Goal: Task Accomplishment & Management: Use online tool/utility

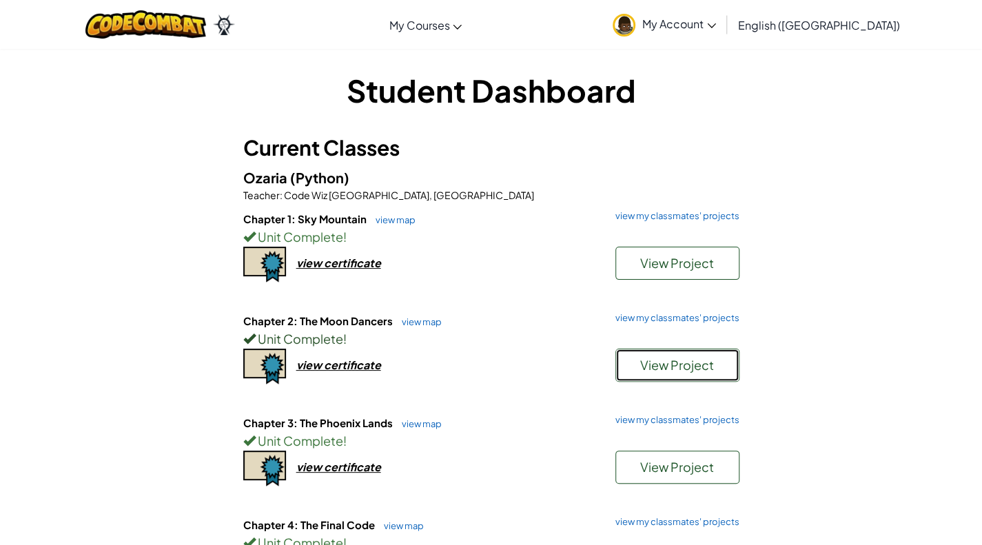
drag, startPoint x: 679, startPoint y: 358, endPoint x: 464, endPoint y: 330, distance: 216.7
click at [464, 330] on div "Chapter 2: The Moon Dancers view map view my classmates' projects Unit Complete…" at bounding box center [491, 364] width 496 height 102
click at [420, 324] on link "view map" at bounding box center [418, 321] width 47 height 11
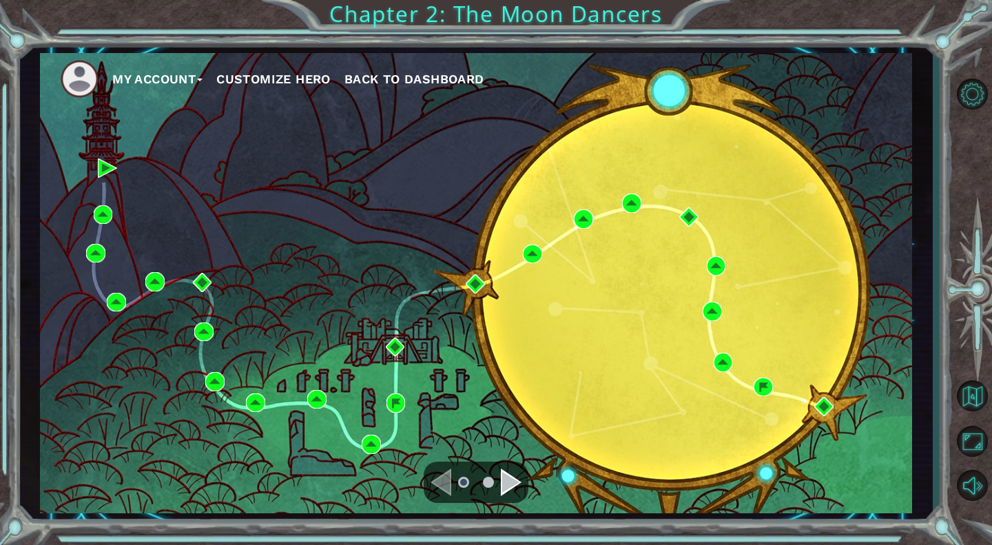
click at [507, 483] on div "Navigate to the next page" at bounding box center [511, 482] width 21 height 28
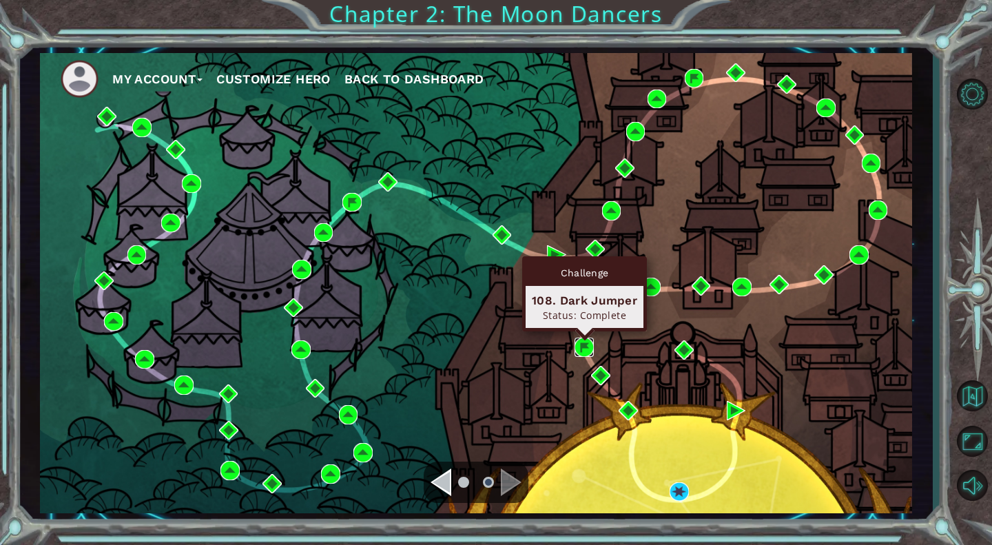
click at [586, 342] on img at bounding box center [584, 347] width 19 height 19
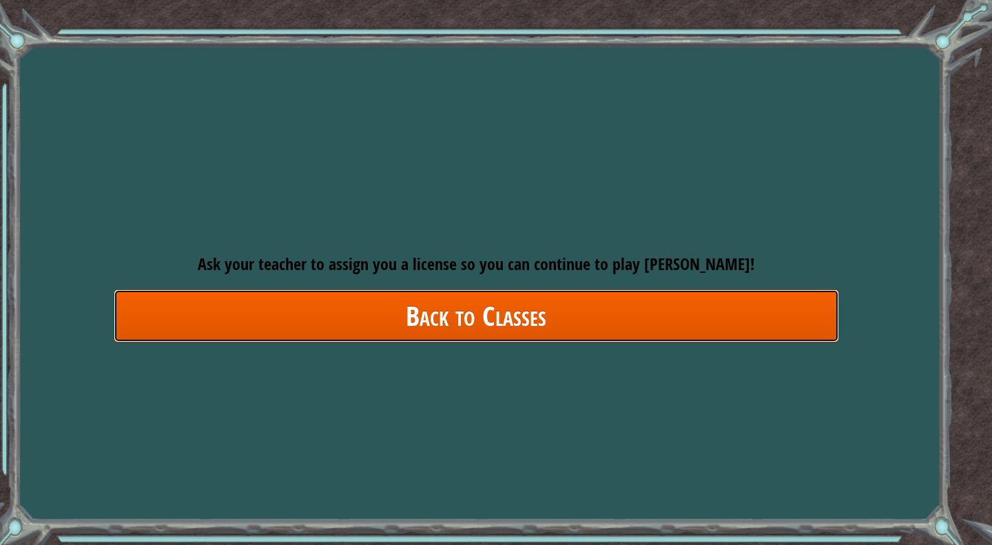
click at [619, 313] on link "Back to Classes" at bounding box center [476, 315] width 725 height 53
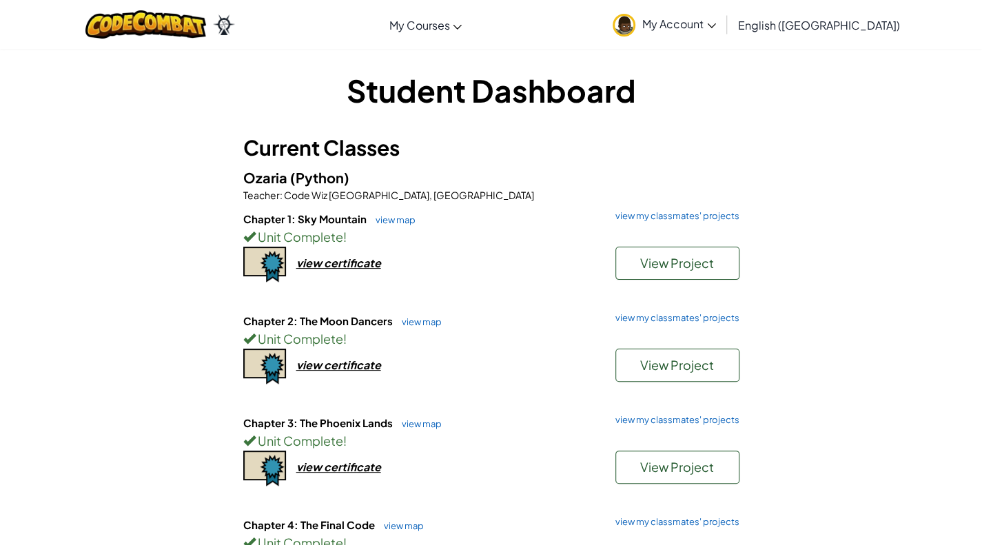
click at [723, 35] on link "My Account" at bounding box center [664, 24] width 117 height 43
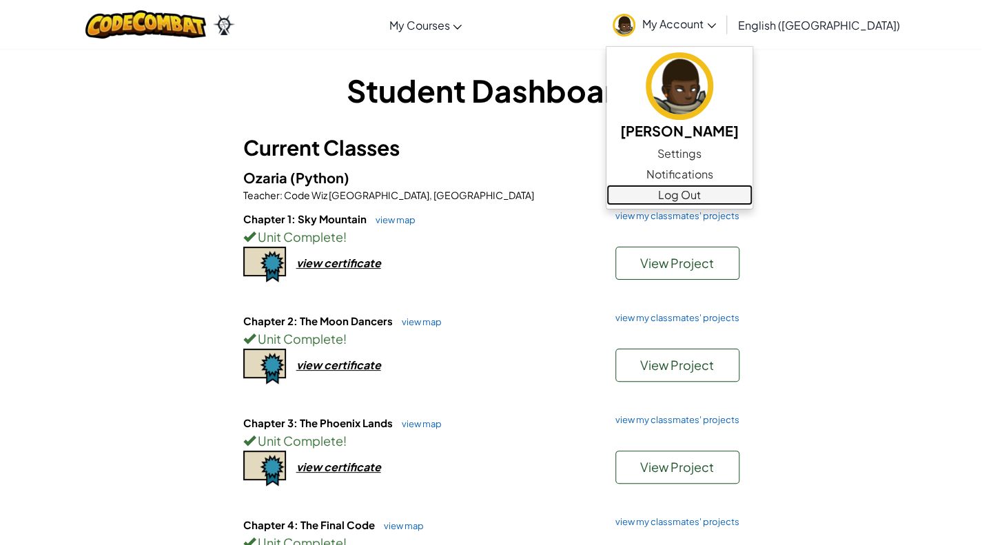
click at [745, 194] on link "Log Out" at bounding box center [679, 195] width 146 height 21
